Goal: Find specific page/section: Find specific page/section

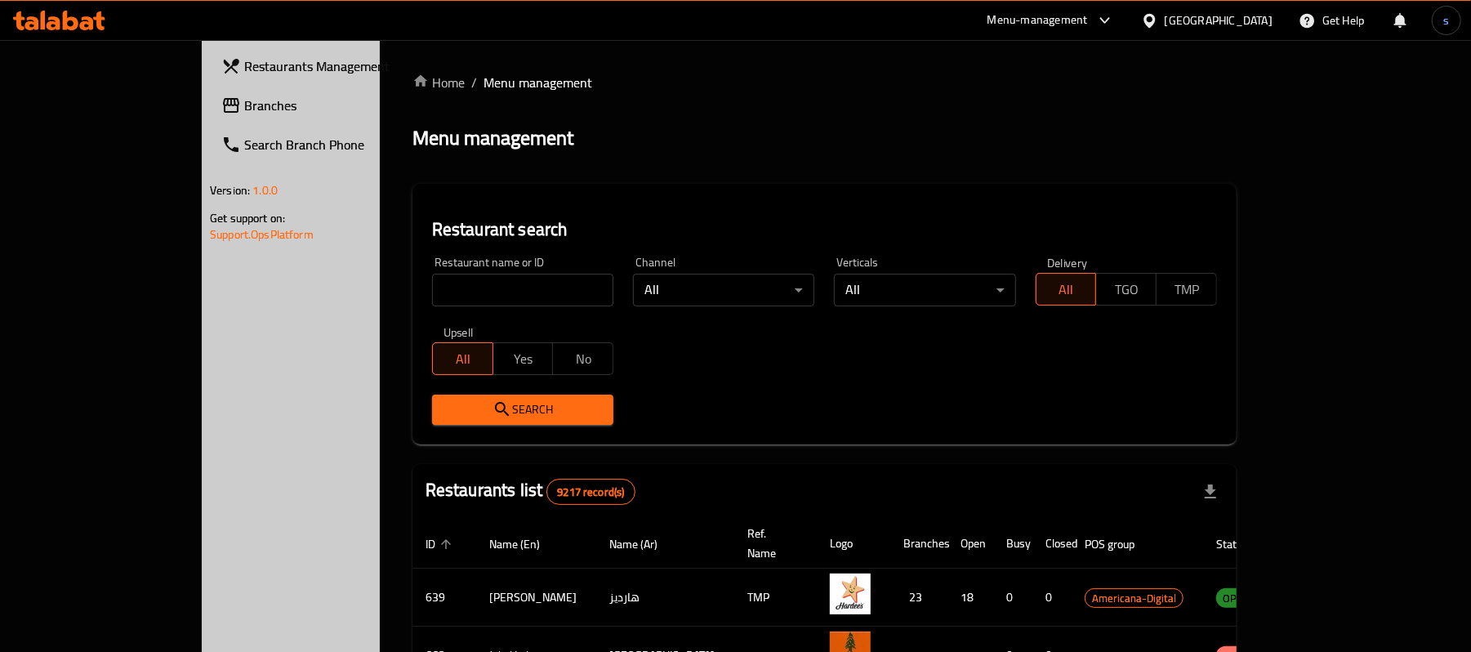
click at [244, 109] on span "Branches" at bounding box center [339, 106] width 190 height 20
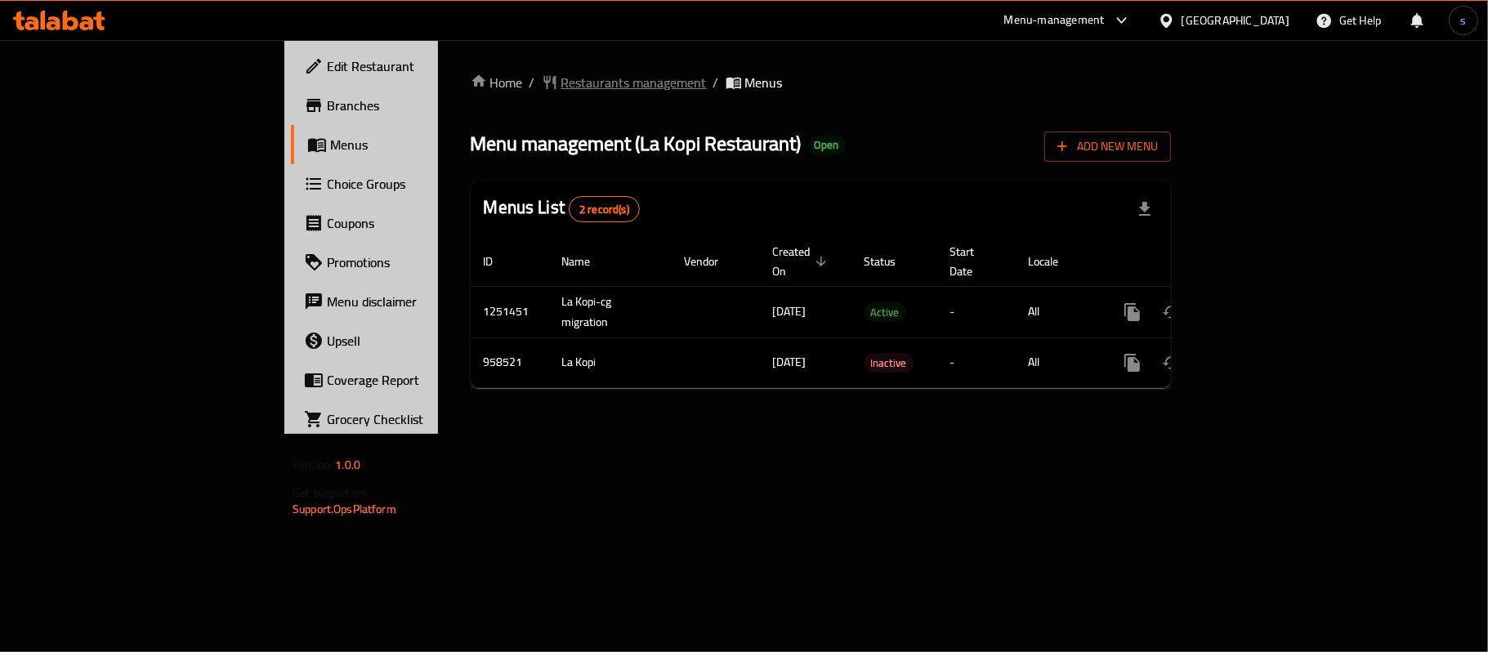
click at [561, 79] on span "Restaurants management" at bounding box center [633, 83] width 145 height 20
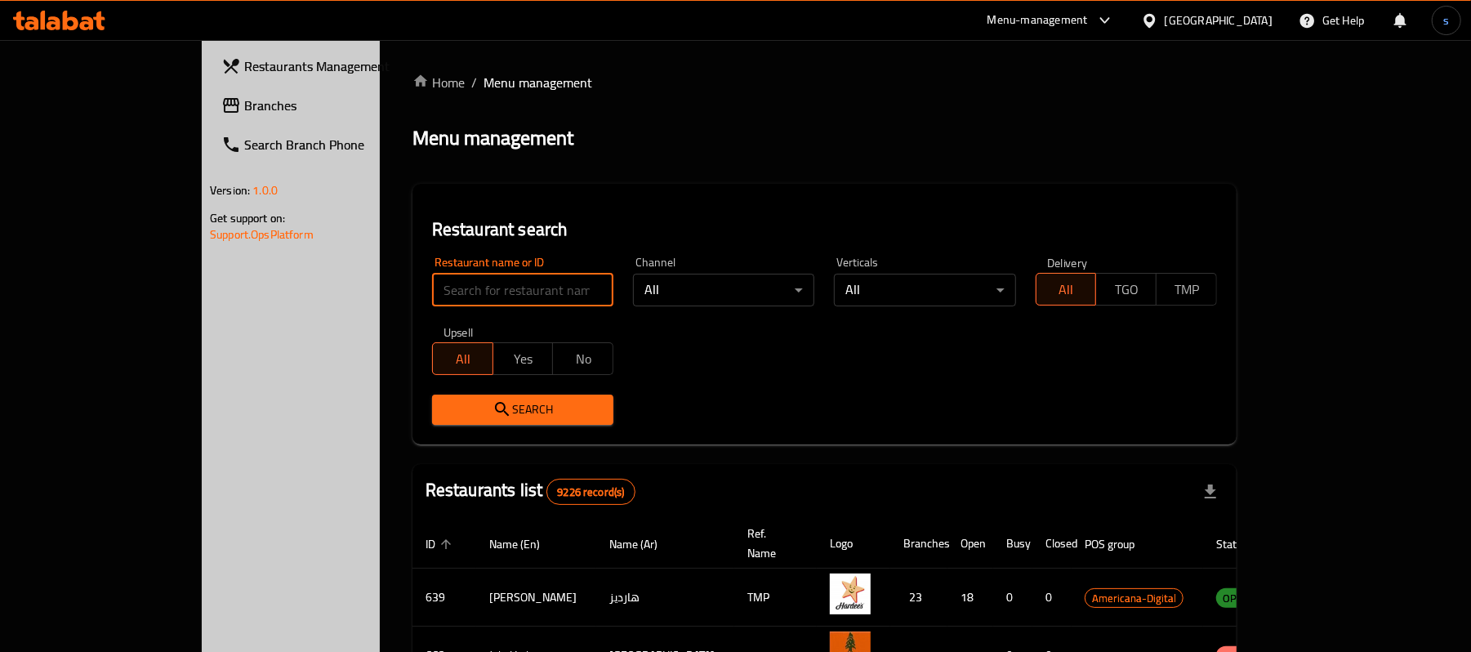
click at [432, 288] on input "search" at bounding box center [522, 290] width 181 height 33
paste input "659593"
click button "Search" at bounding box center [522, 410] width 181 height 30
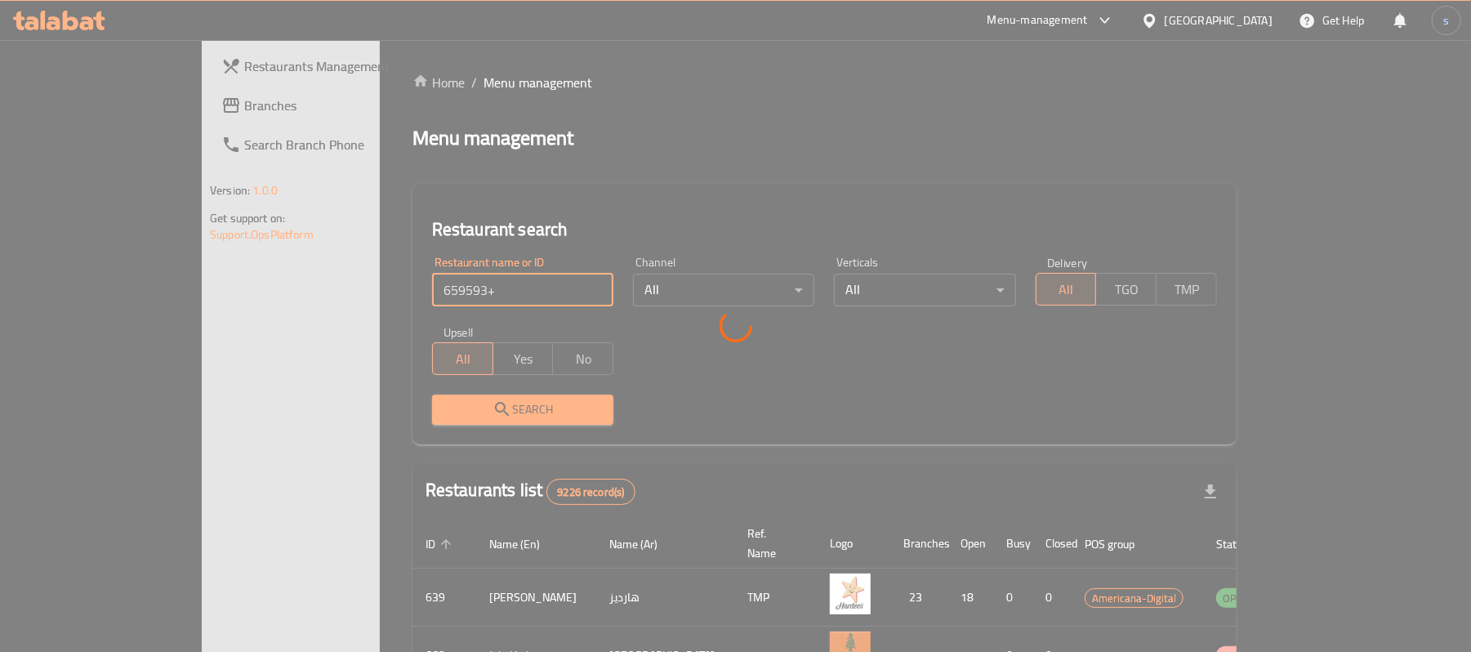
click button "Search" at bounding box center [522, 410] width 181 height 30
type input "659593"
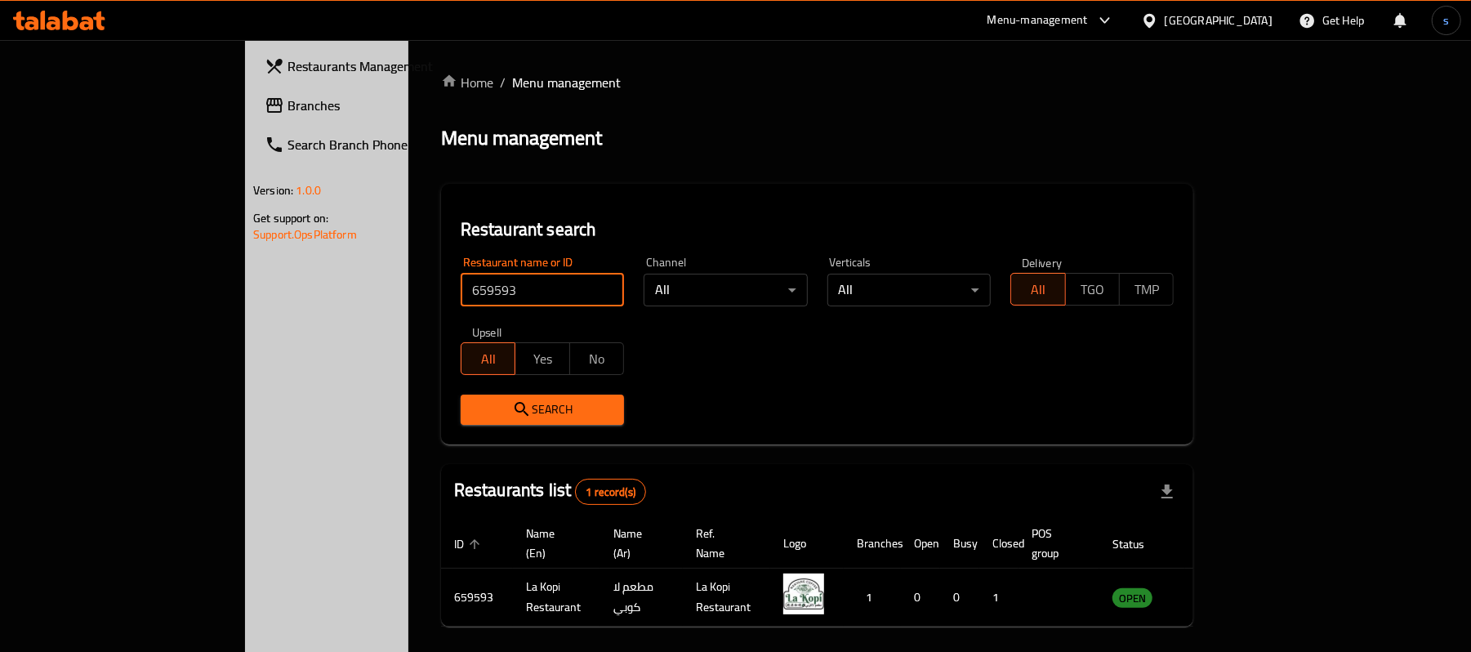
click button "Search" at bounding box center [542, 410] width 163 height 30
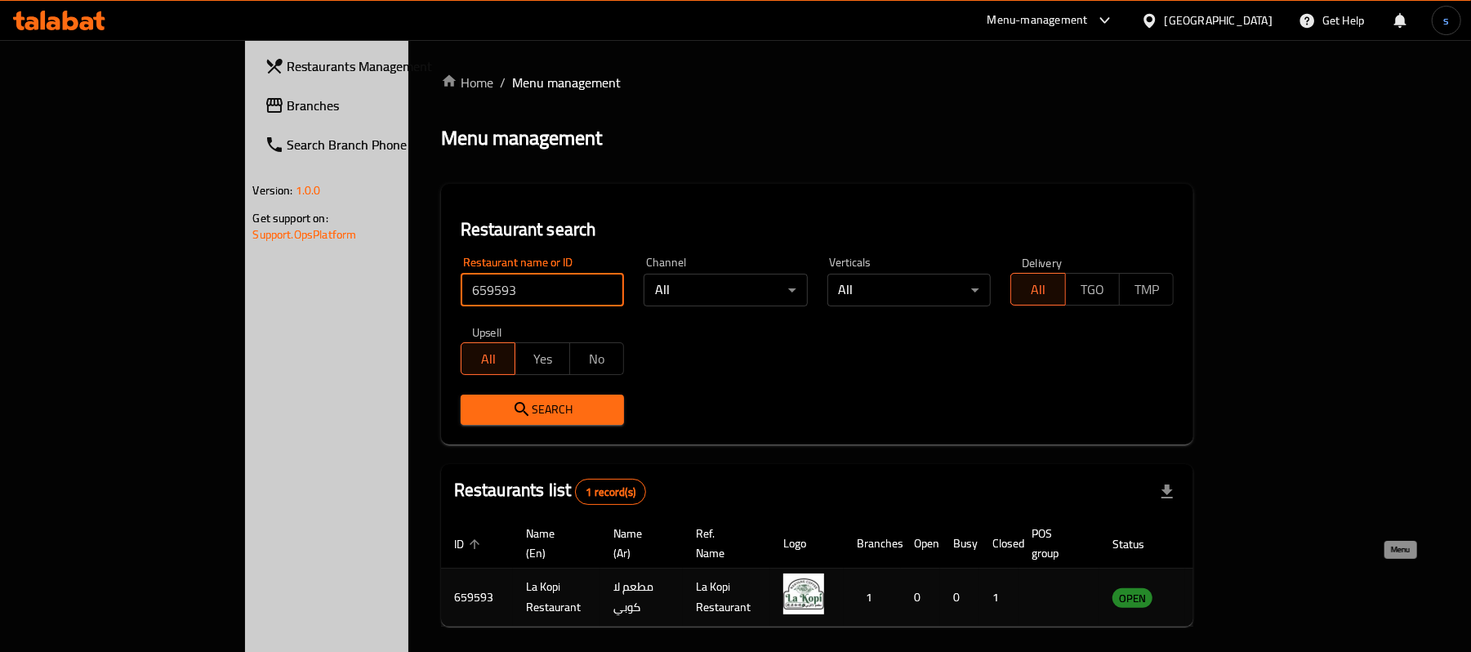
click at [1217, 591] on icon "enhanced table" at bounding box center [1208, 598] width 18 height 14
